Goal: Information Seeking & Learning: Learn about a topic

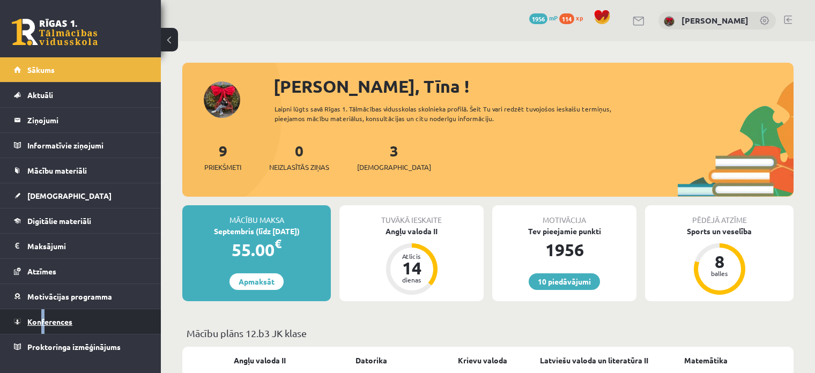
click at [44, 325] on link "Konferences" at bounding box center [80, 321] width 133 height 25
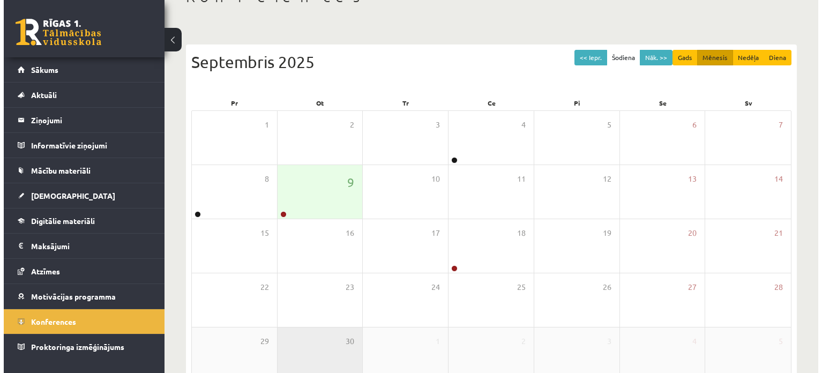
scroll to position [138, 0]
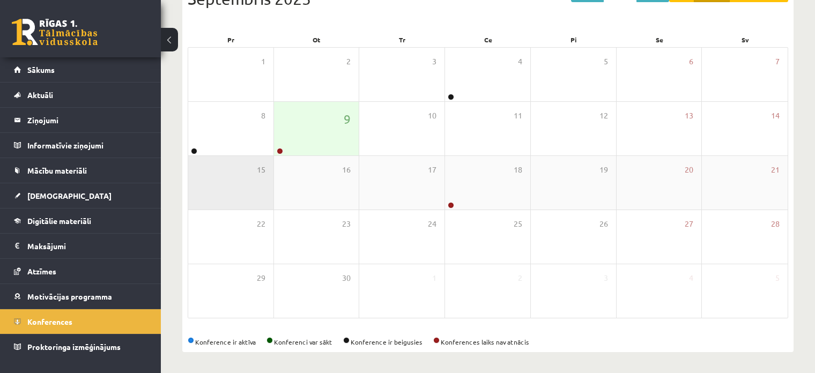
click at [246, 156] on div "15" at bounding box center [230, 183] width 85 height 54
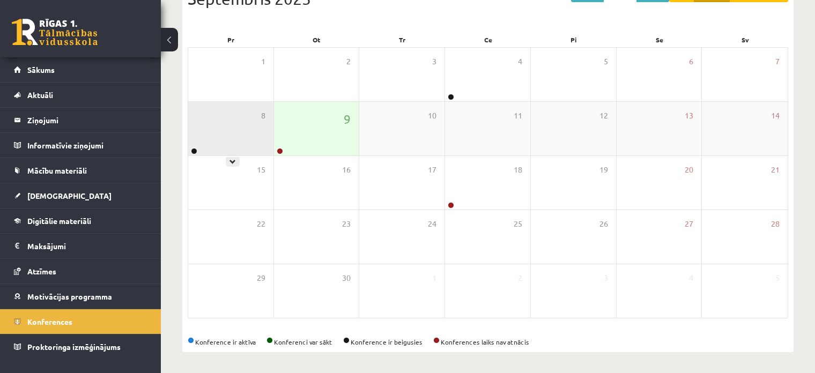
click at [242, 130] on div "8" at bounding box center [230, 129] width 85 height 54
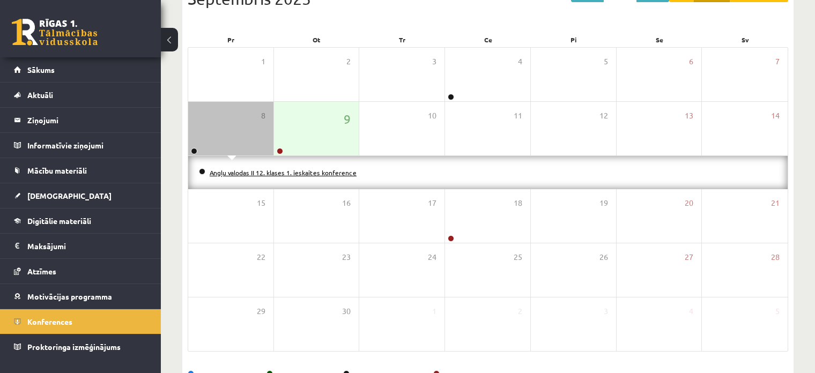
click at [218, 169] on link "Angļu valodas II 12. klases 1. ieskaites konference" at bounding box center [283, 172] width 147 height 9
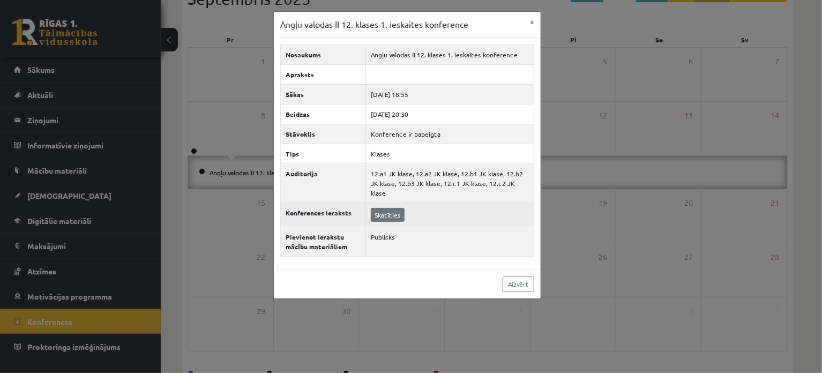
click at [370, 203] on td "Skatīties" at bounding box center [450, 215] width 168 height 24
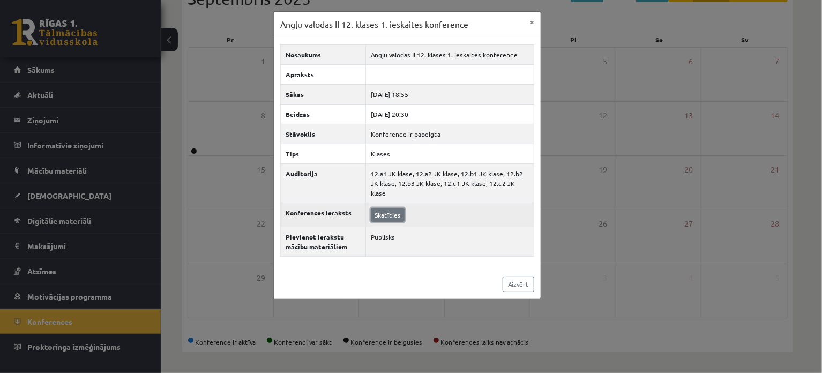
click at [374, 208] on link "Skatīties" at bounding box center [388, 215] width 34 height 14
click at [382, 208] on link "Skatīties" at bounding box center [388, 215] width 34 height 14
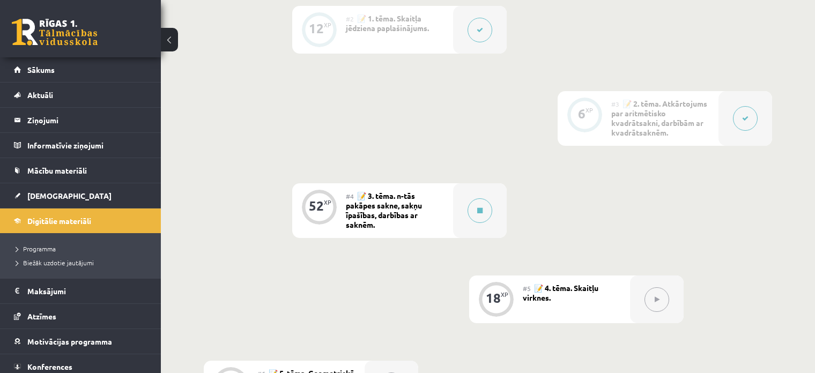
scroll to position [311, 0]
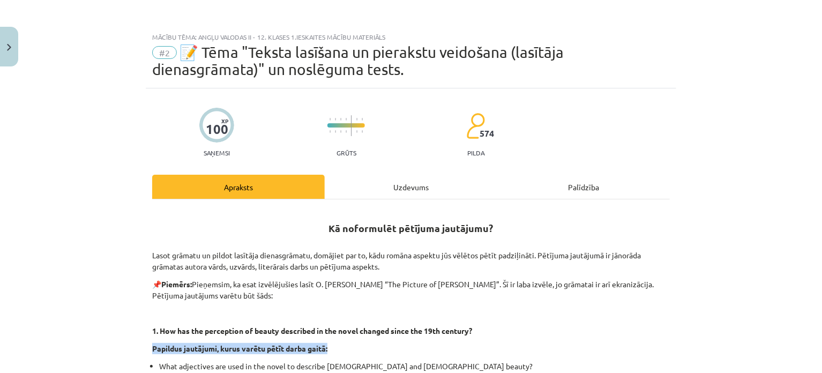
scroll to position [193, 0]
